Goal: Task Accomplishment & Management: Manage account settings

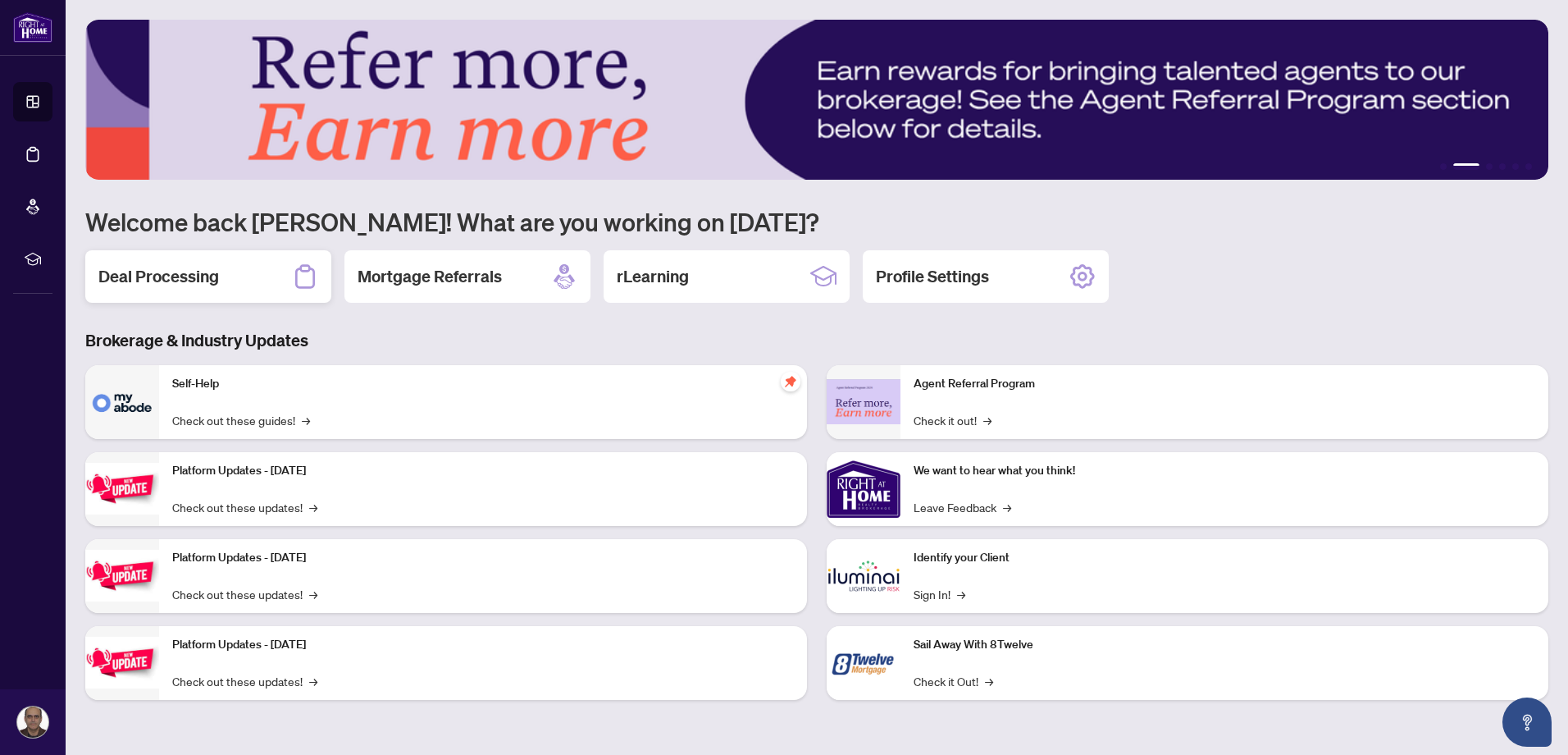
click at [221, 276] on div "Deal Processing" at bounding box center [207, 276] width 246 height 52
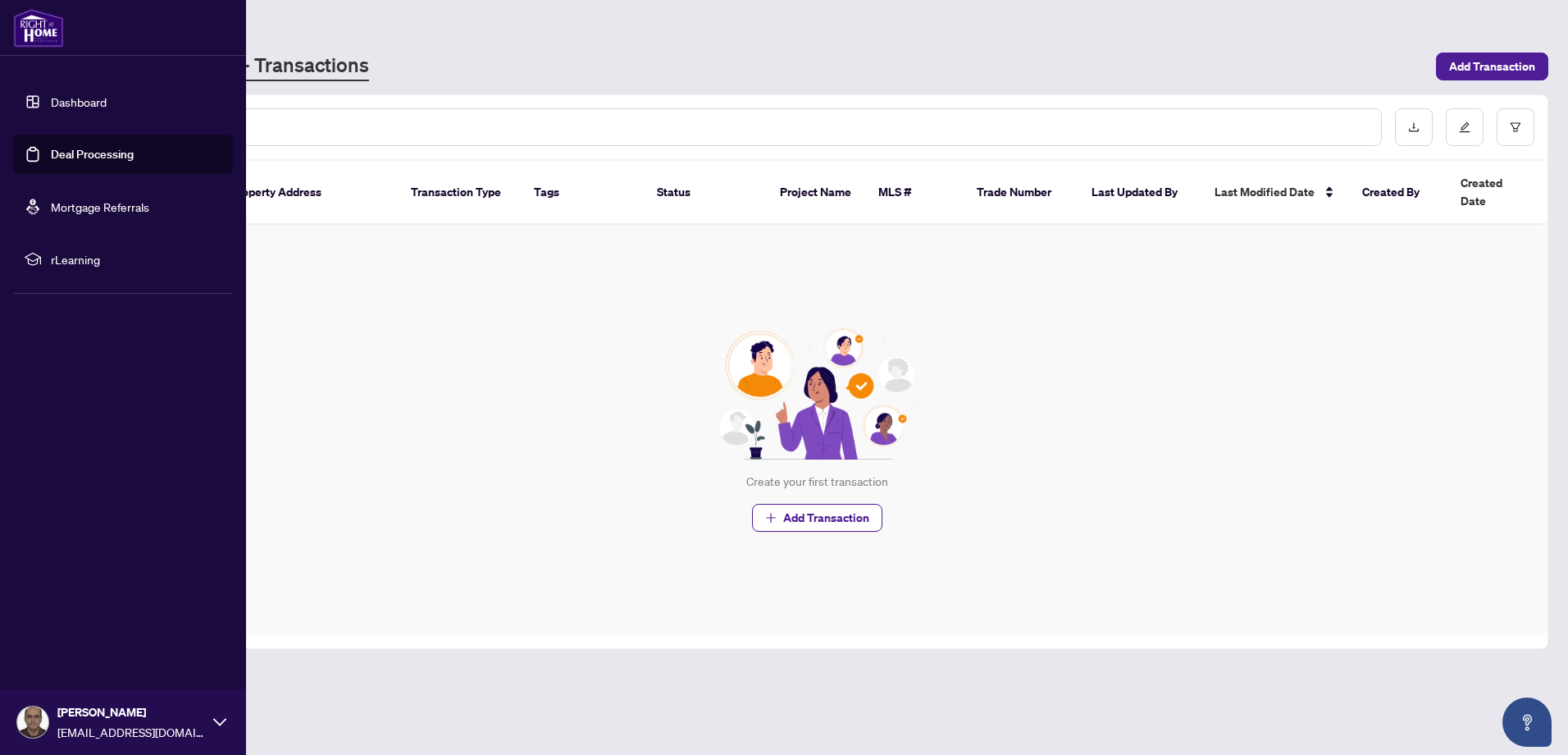
click at [124, 208] on link "Mortgage Referrals" at bounding box center [100, 206] width 98 height 14
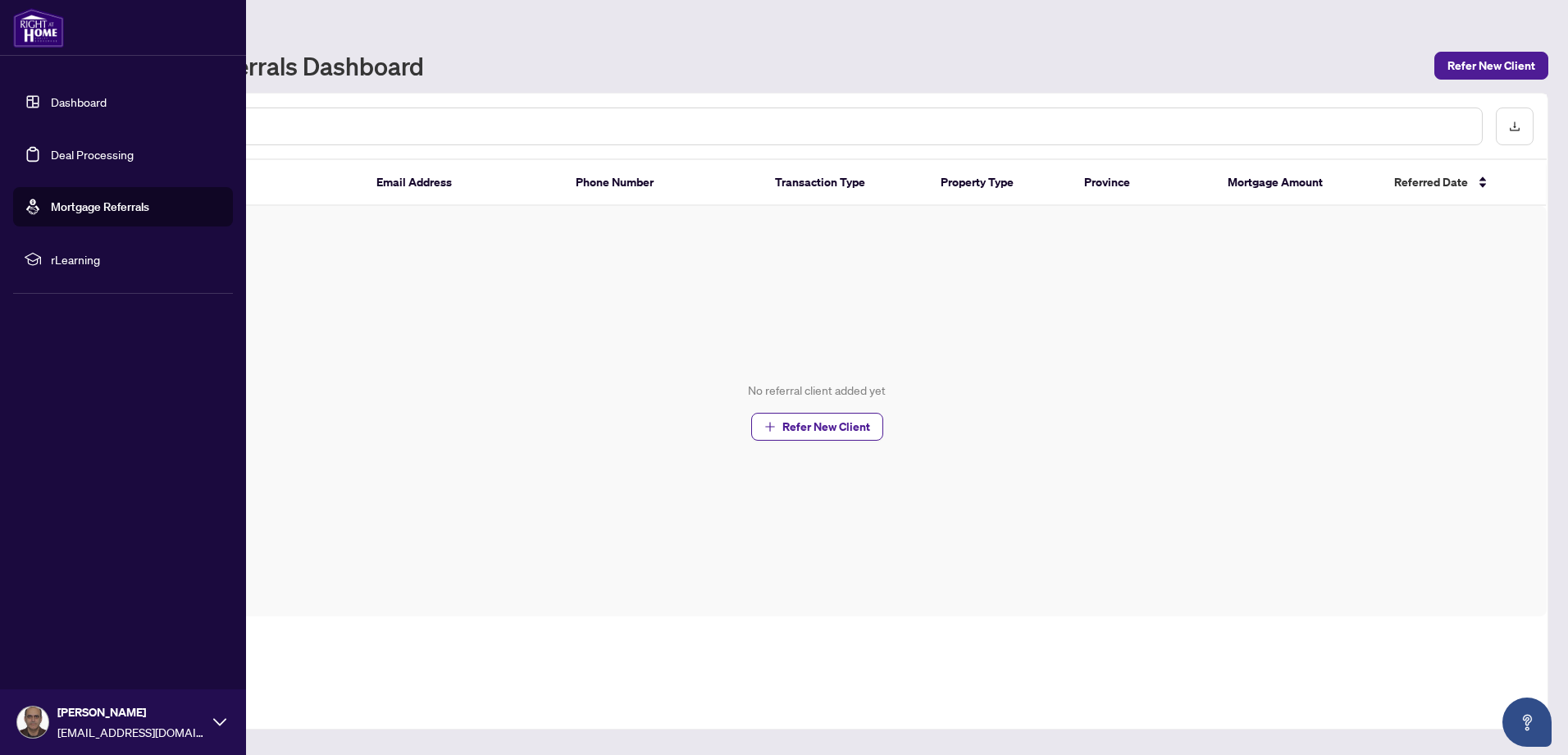
click at [96, 254] on span "rLearning" at bounding box center [136, 259] width 171 height 18
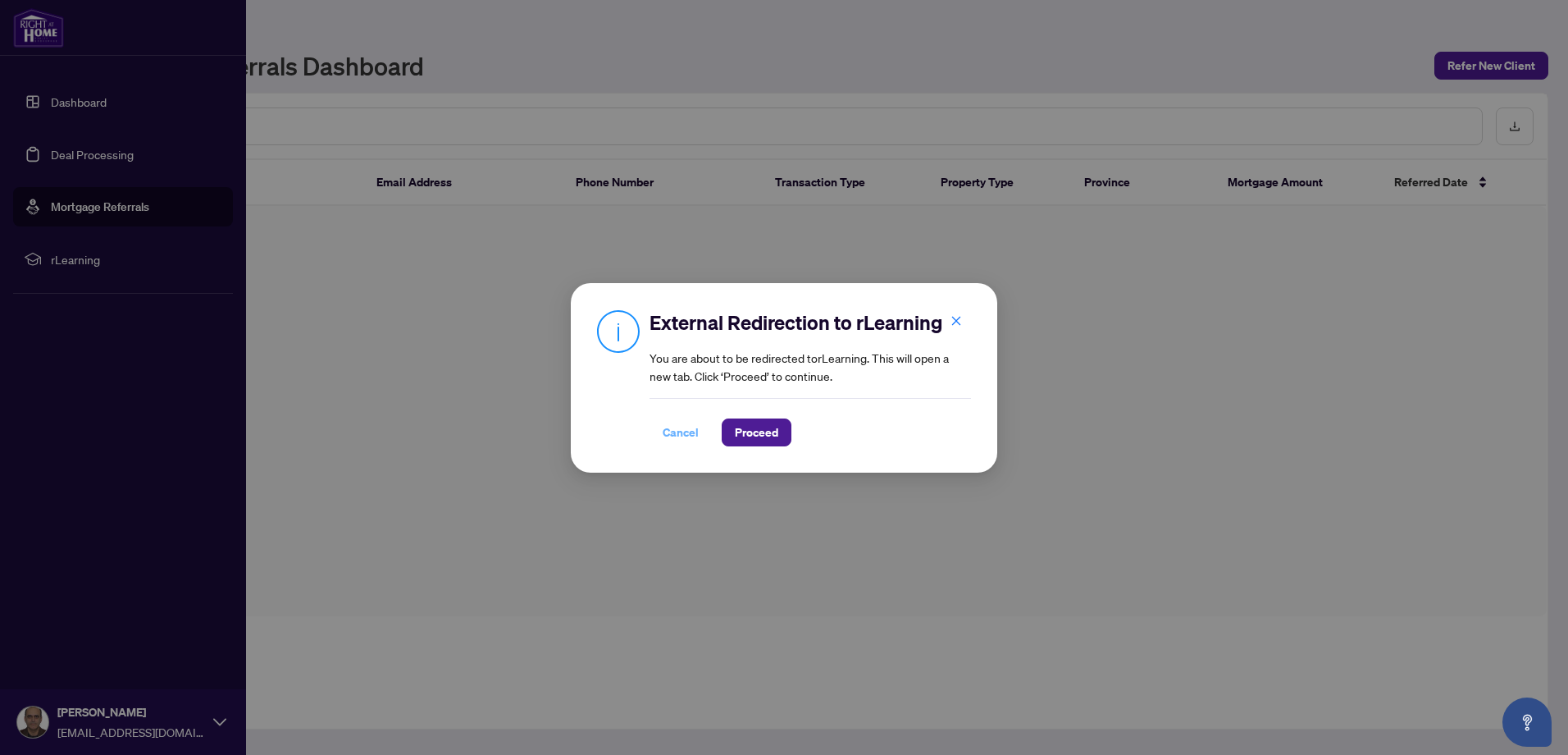
click at [677, 434] on span "Cancel" at bounding box center [680, 432] width 36 height 26
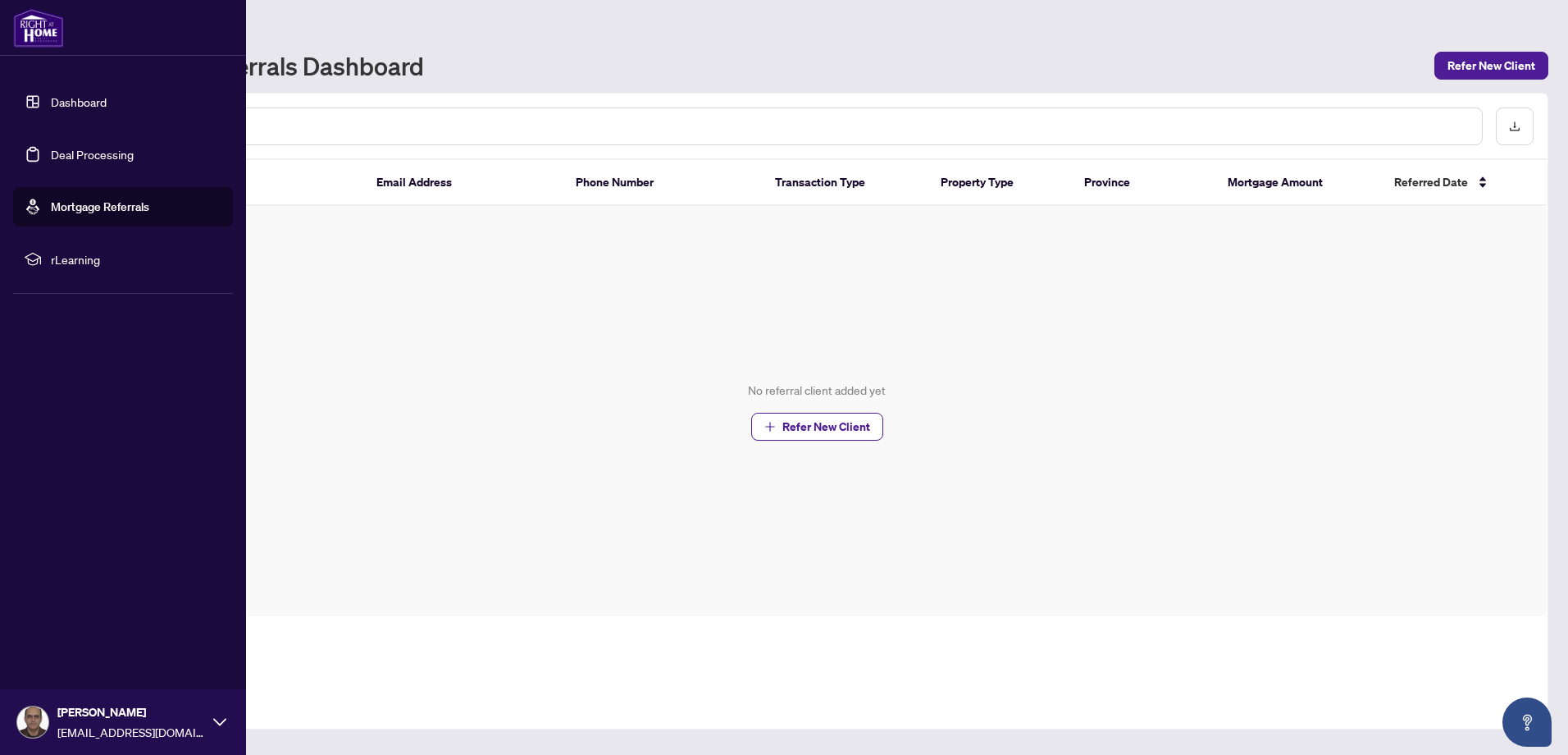
click at [96, 100] on link "Dashboard" at bounding box center [79, 101] width 56 height 14
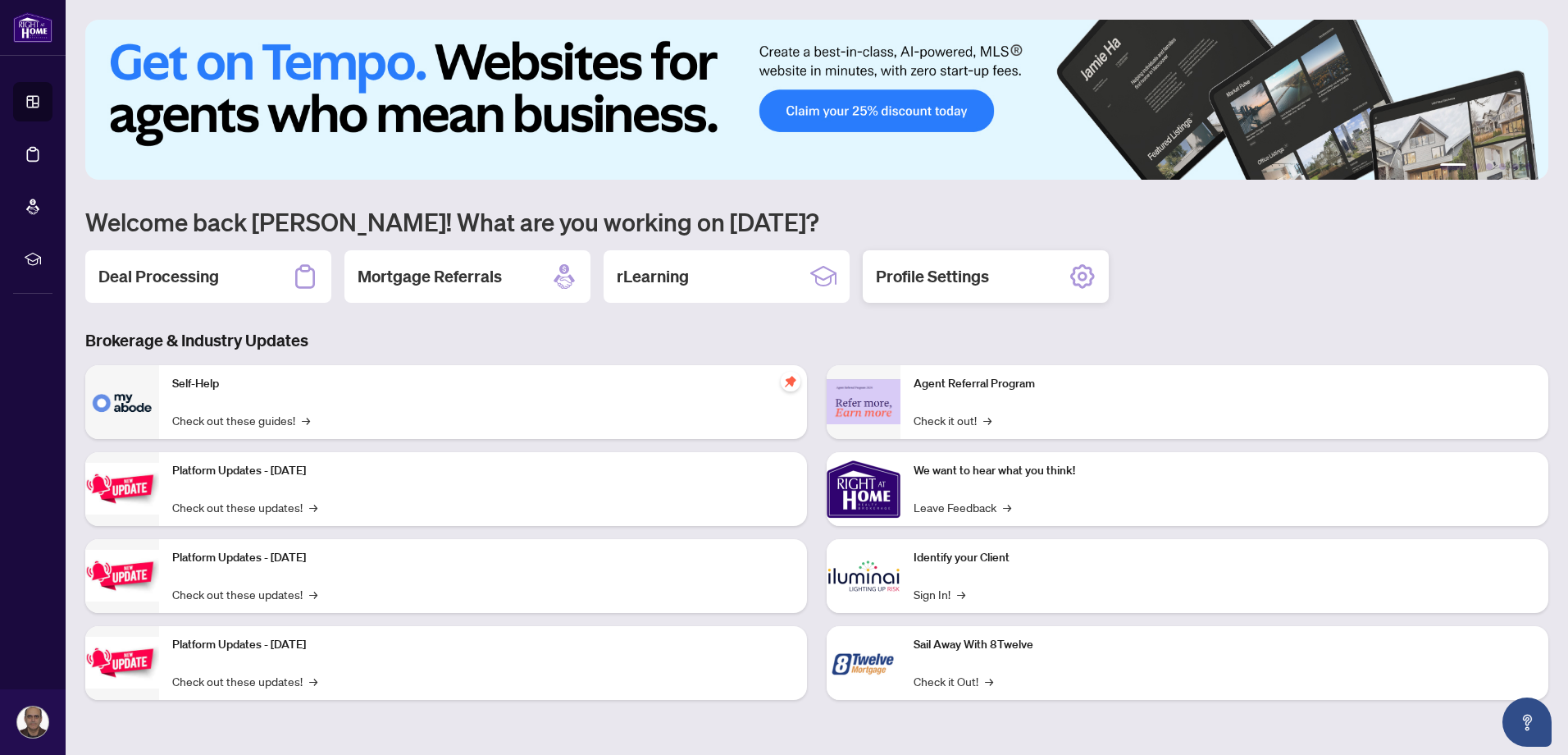
click at [977, 291] on div "Profile Settings" at bounding box center [985, 276] width 246 height 52
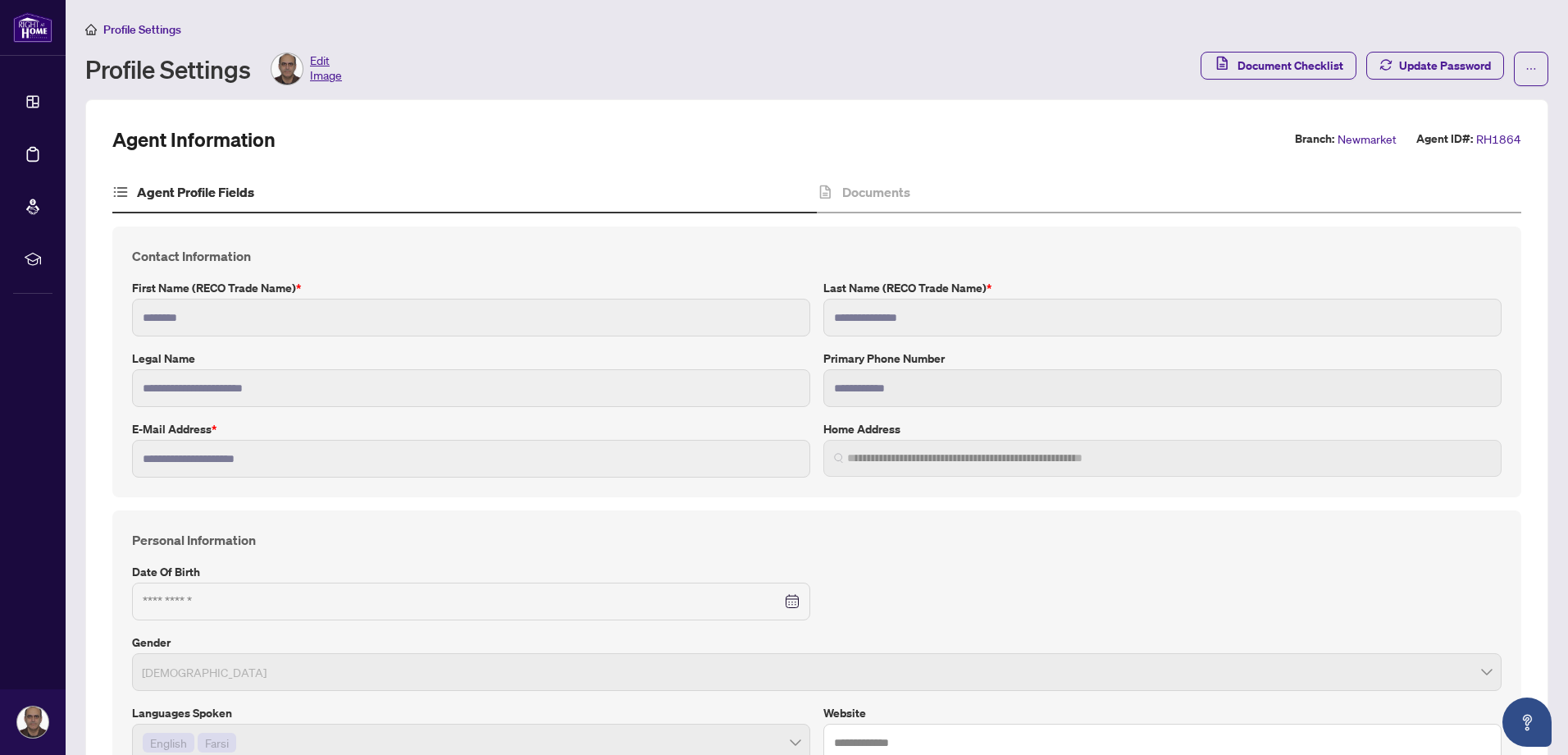
type input "**********"
type input "****"
type input "**********"
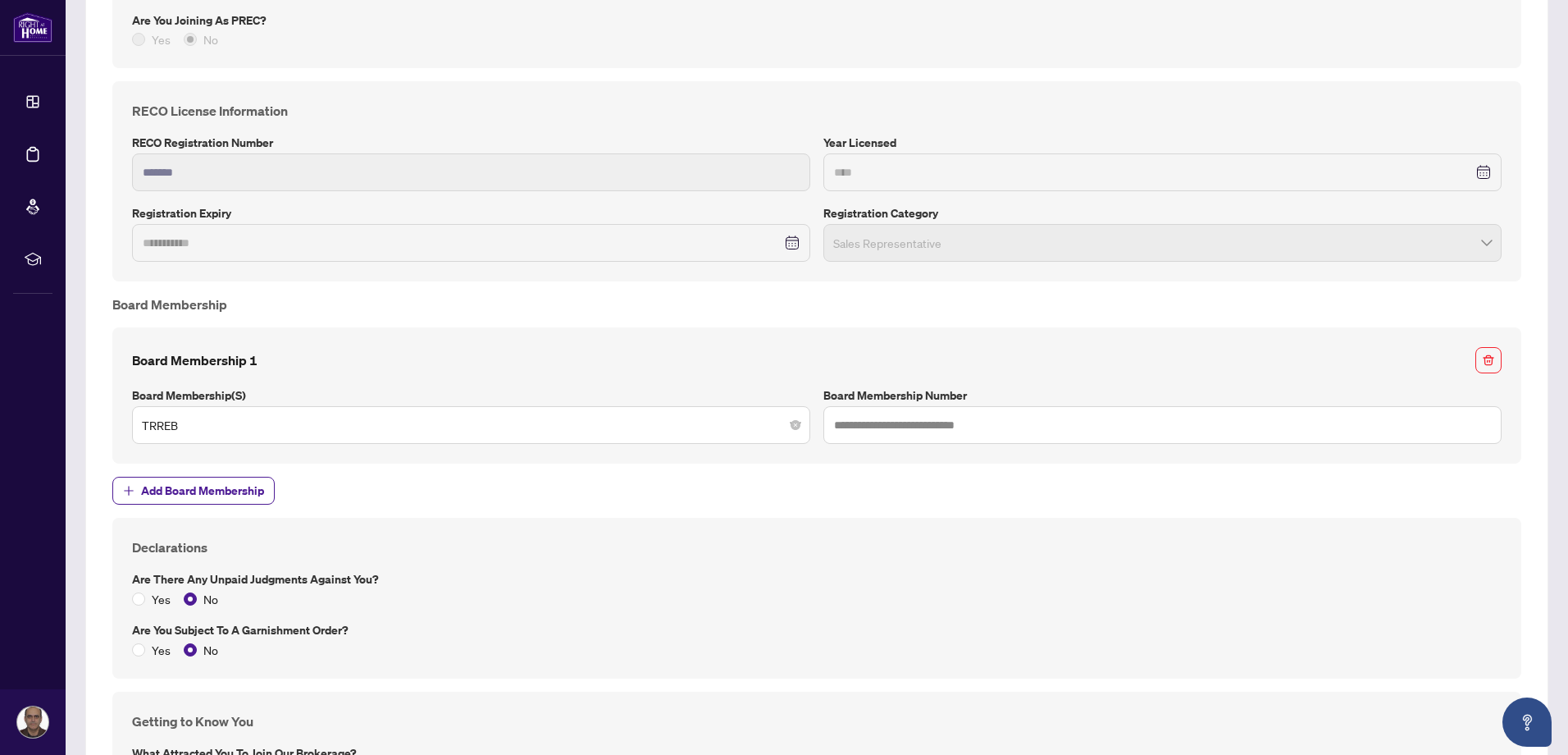
scroll to position [1723, 0]
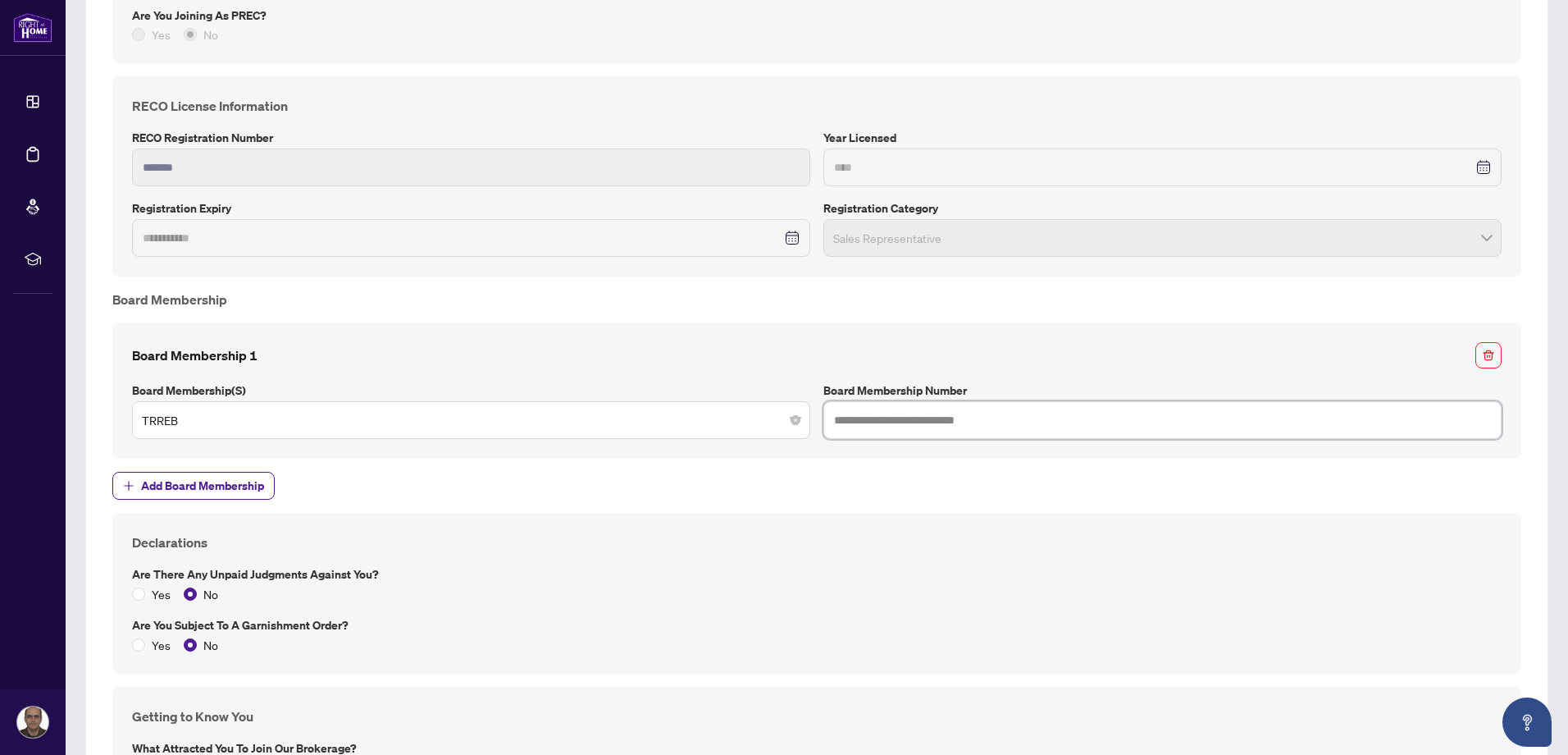
click at [856, 418] on input "text" at bounding box center [1162, 420] width 678 height 38
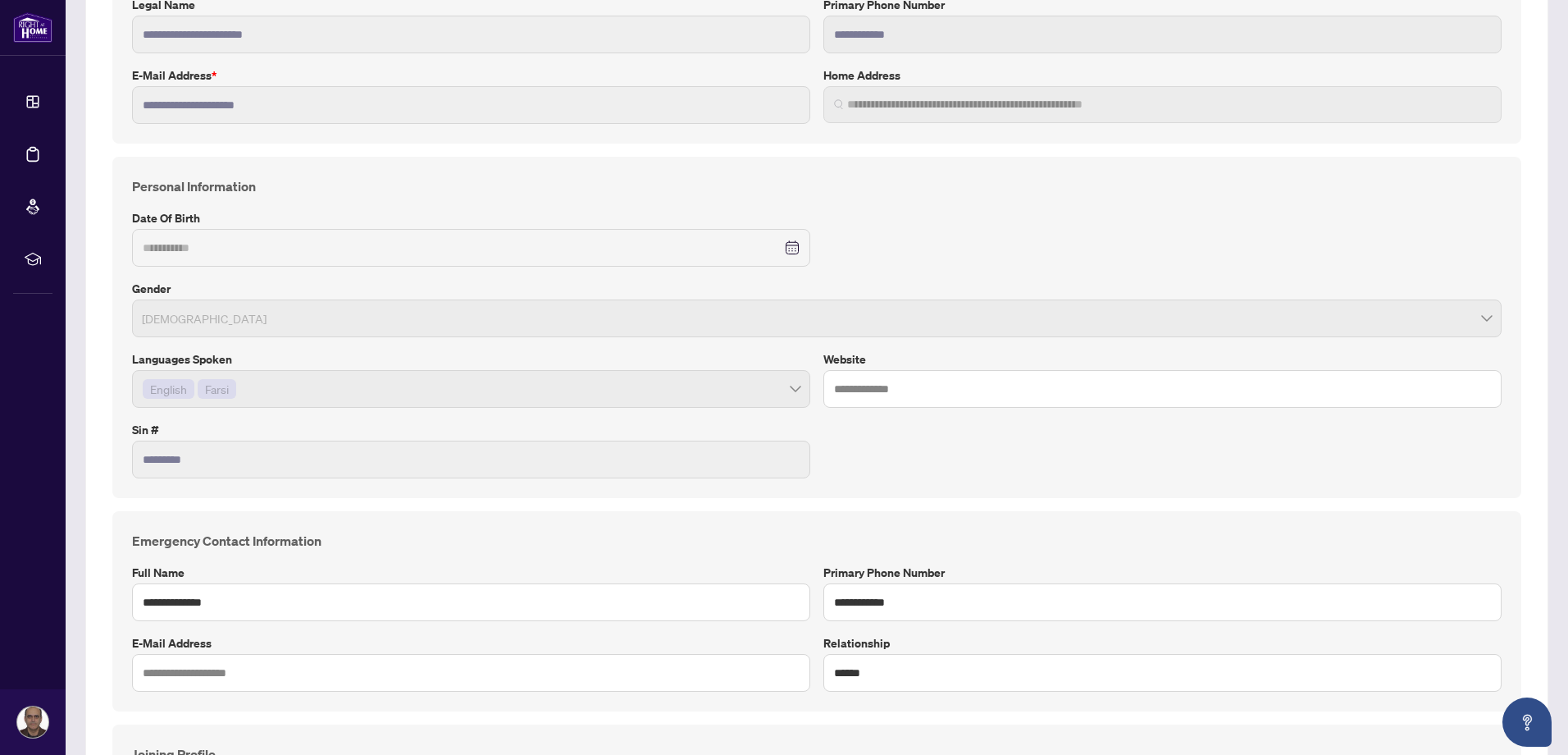
scroll to position [0, 0]
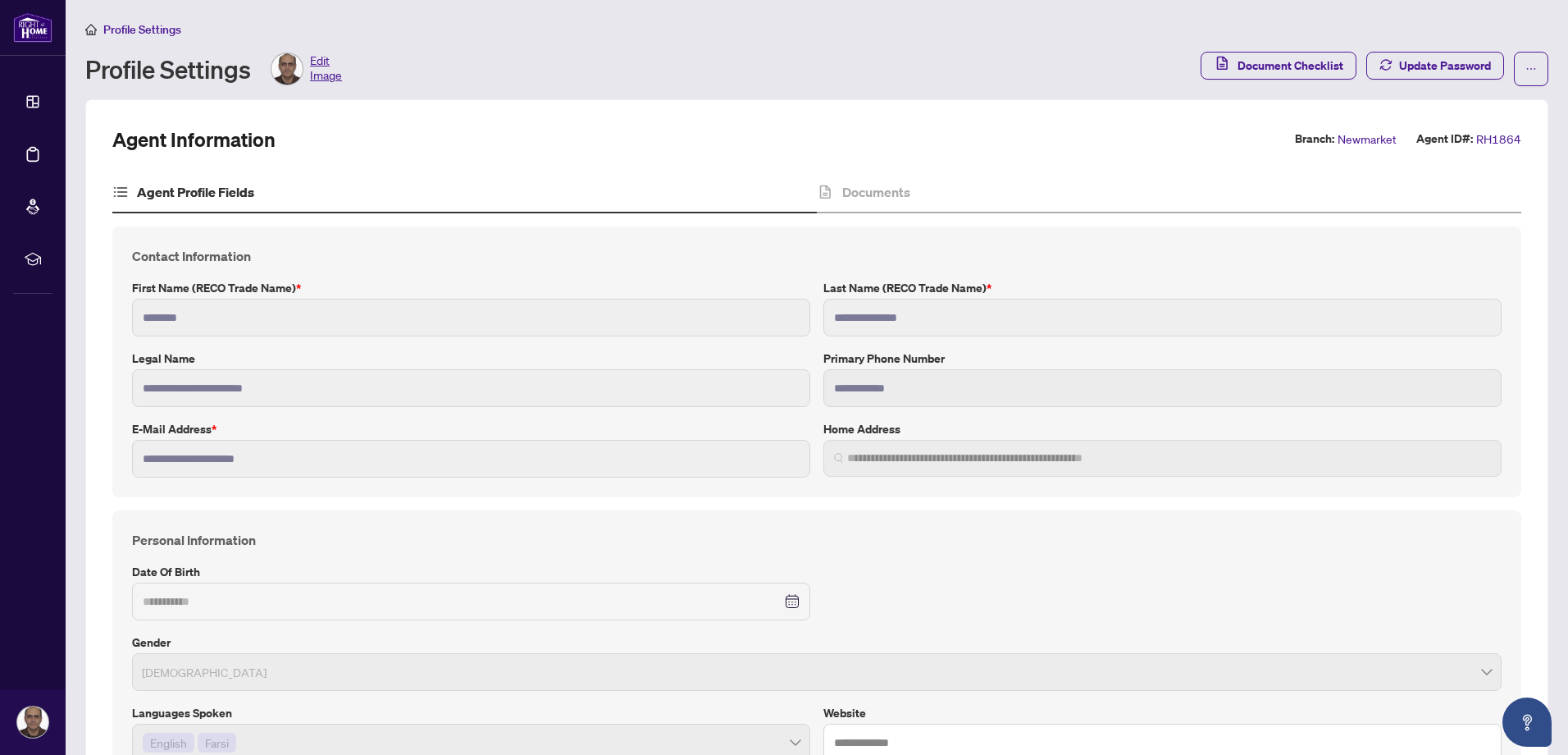
click at [323, 65] on span "Edit Image" at bounding box center [325, 69] width 32 height 33
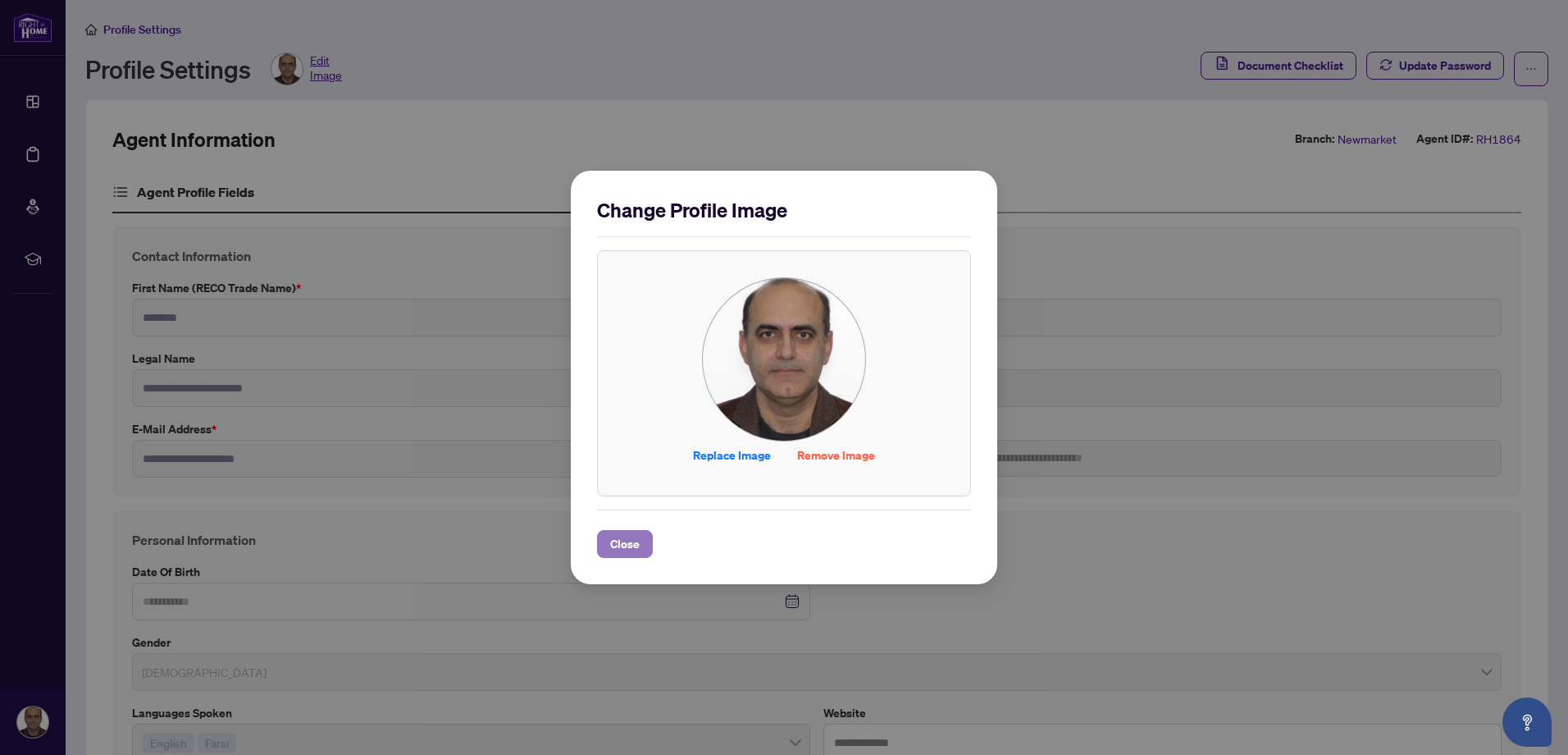
click at [639, 542] on span "Close" at bounding box center [624, 544] width 30 height 26
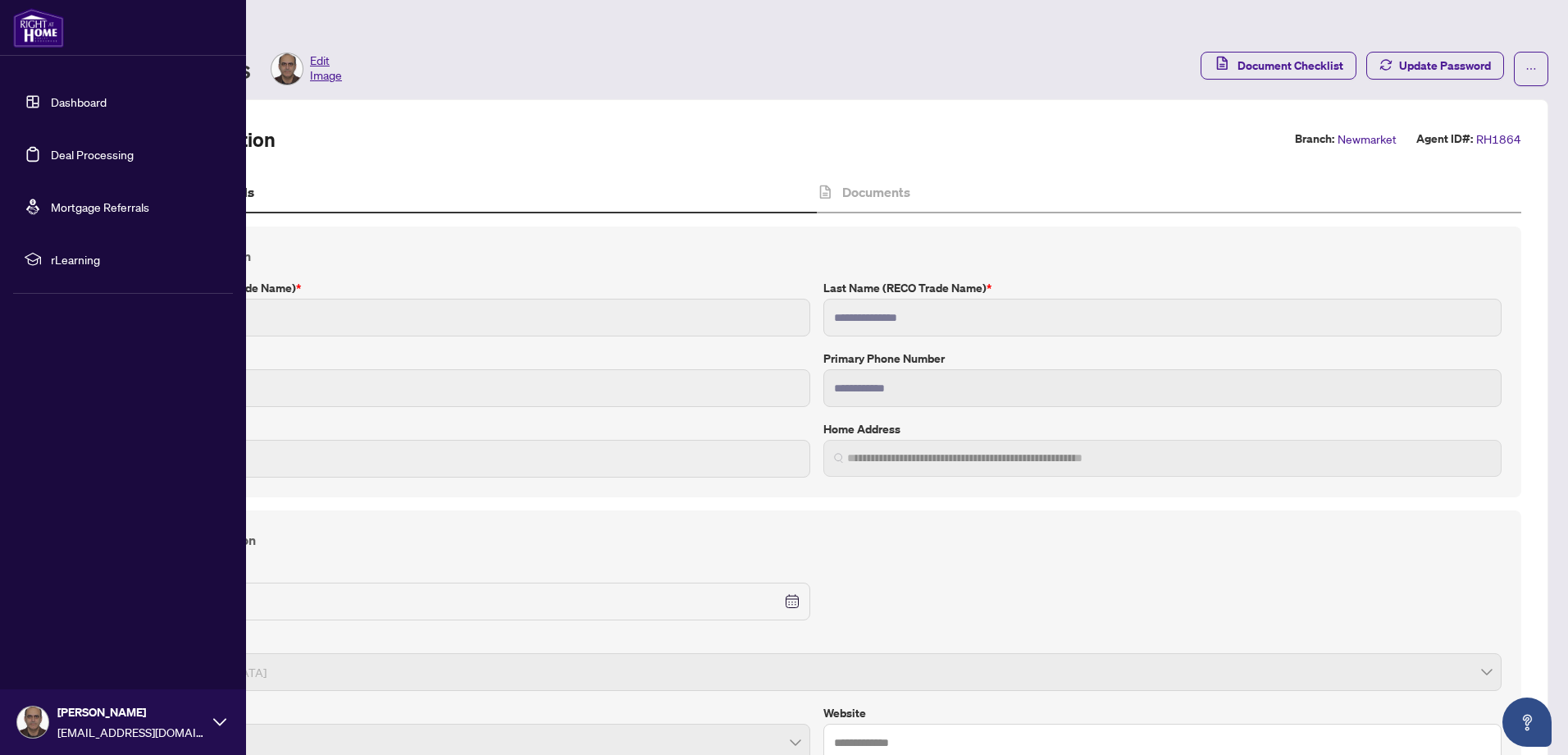
click at [94, 99] on link "Dashboard" at bounding box center [79, 101] width 56 height 14
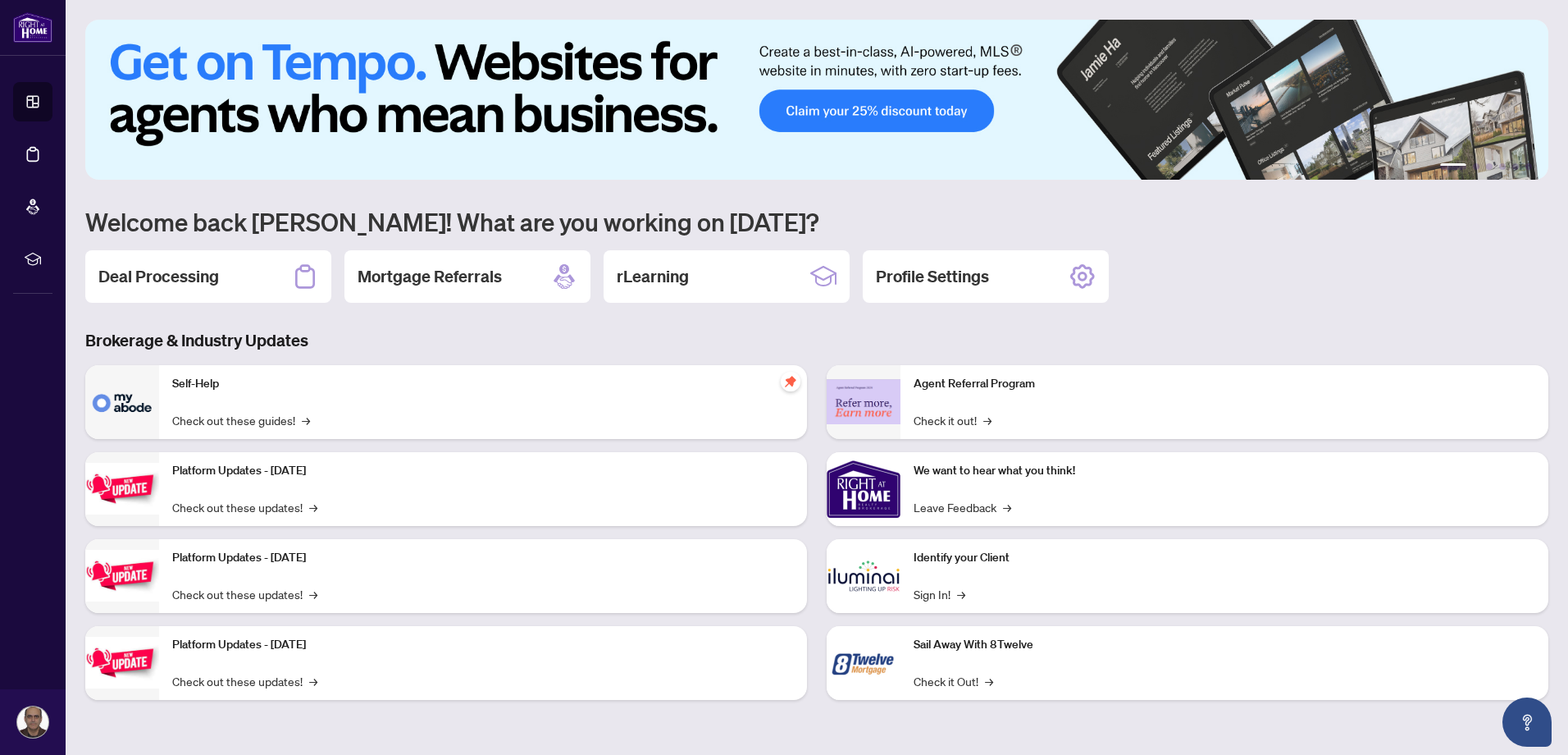
drag, startPoint x: 325, startPoint y: 413, endPoint x: 351, endPoint y: 412, distance: 26.0
click at [325, 414] on div "Self-Help Check out these guides! →" at bounding box center [482, 402] width 647 height 73
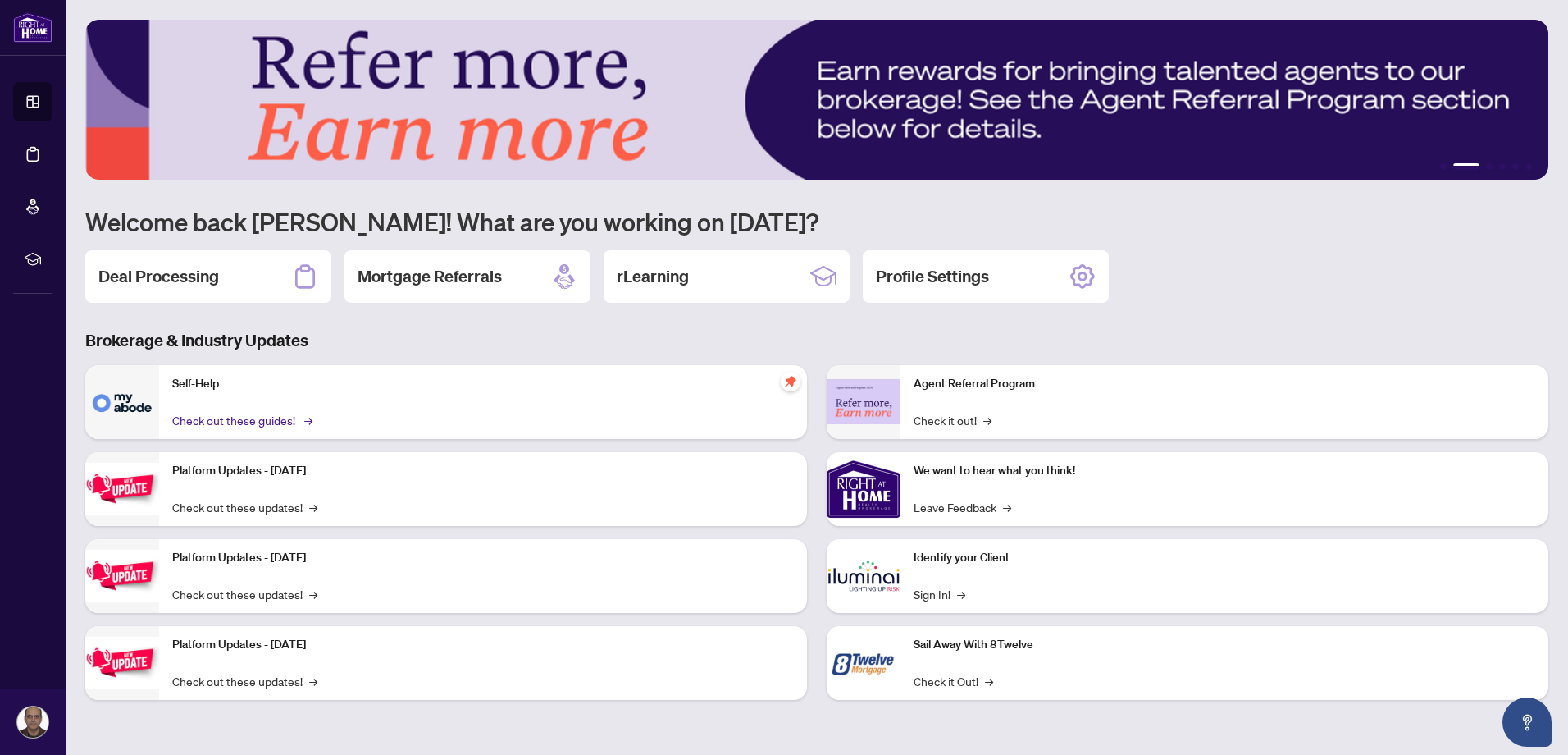
click at [284, 423] on link "Check out these guides! →" at bounding box center [240, 420] width 138 height 18
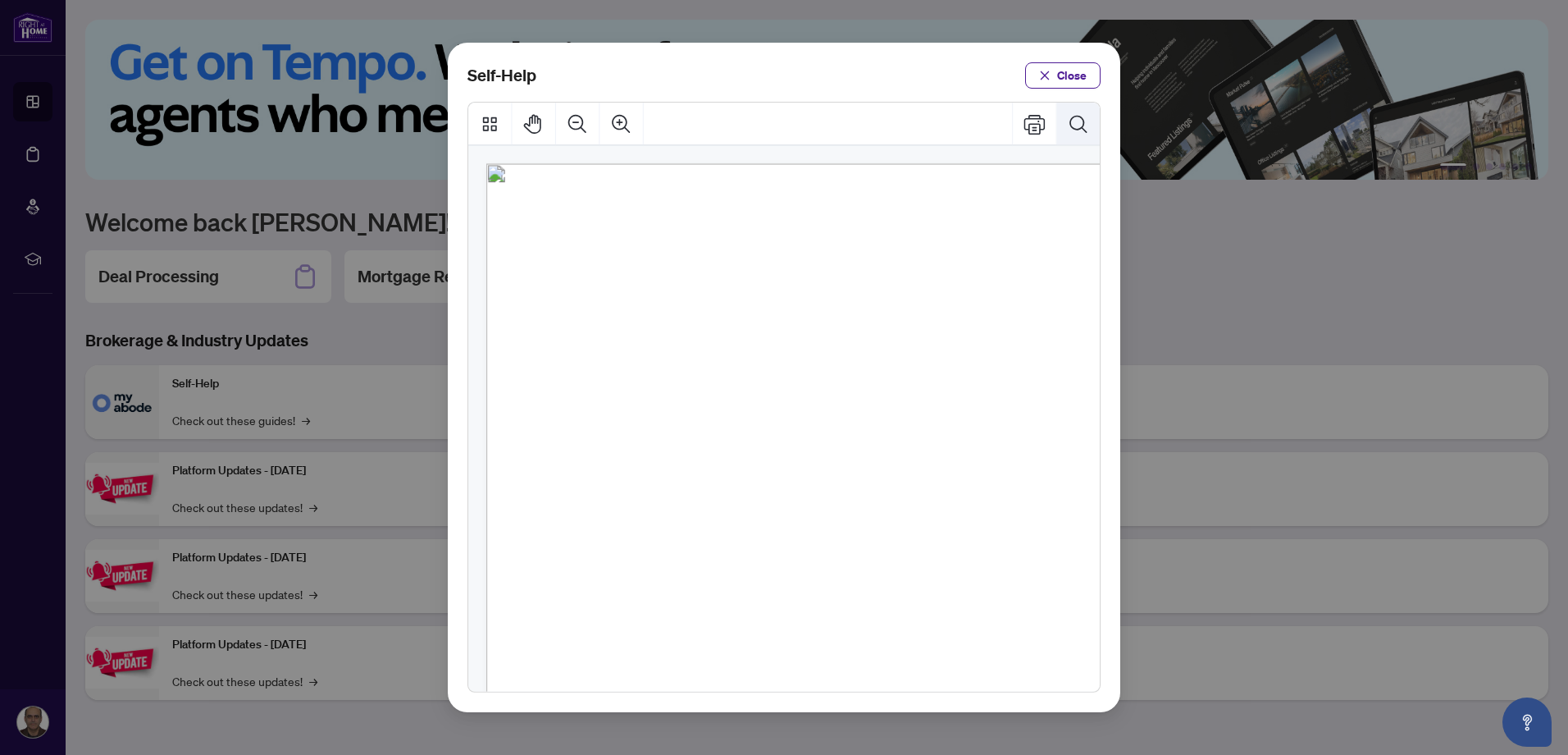
click at [1078, 121] on icon "Search Document" at bounding box center [1078, 124] width 21 height 21
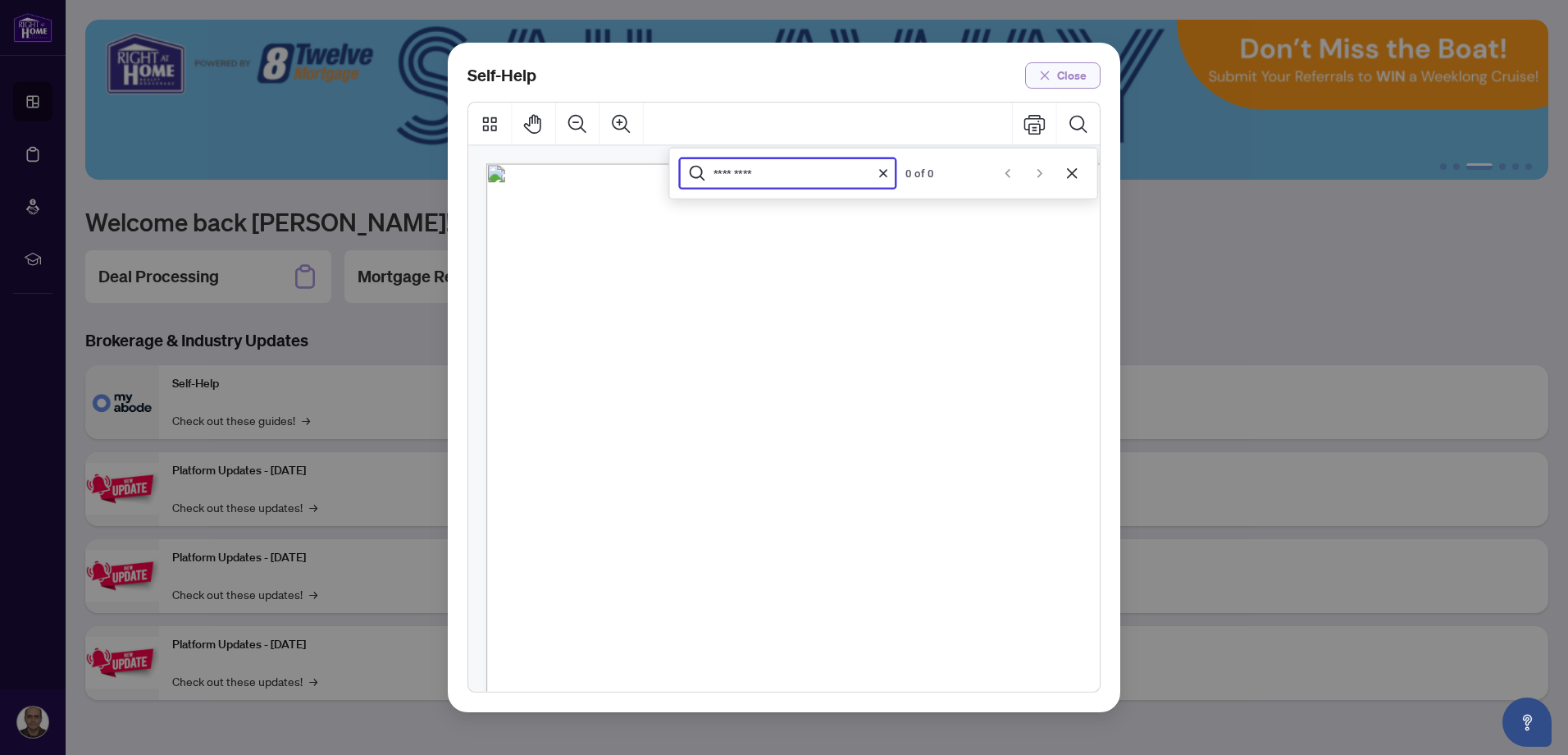
type input "*********"
click at [1078, 67] on span "Close" at bounding box center [1071, 75] width 30 height 26
